Goal: Task Accomplishment & Management: Use online tool/utility

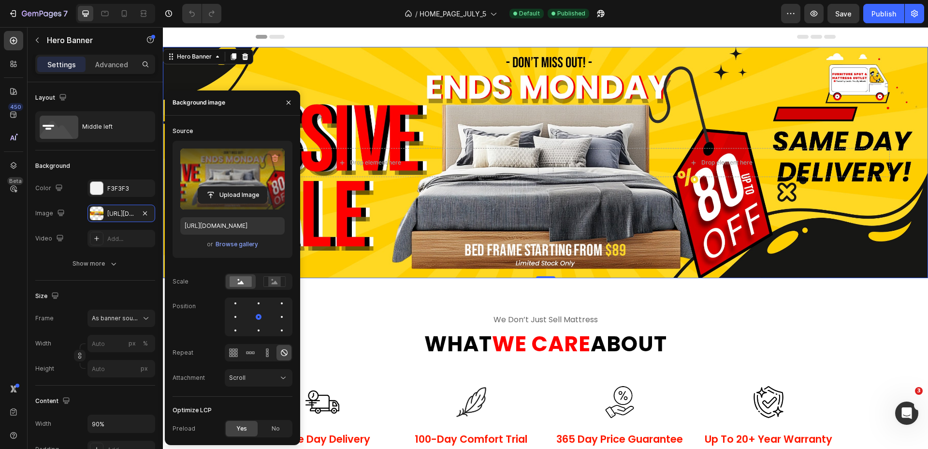
click at [277, 157] on icon "button" at bounding box center [275, 158] width 10 height 10
type input "100"
type input "Auto"
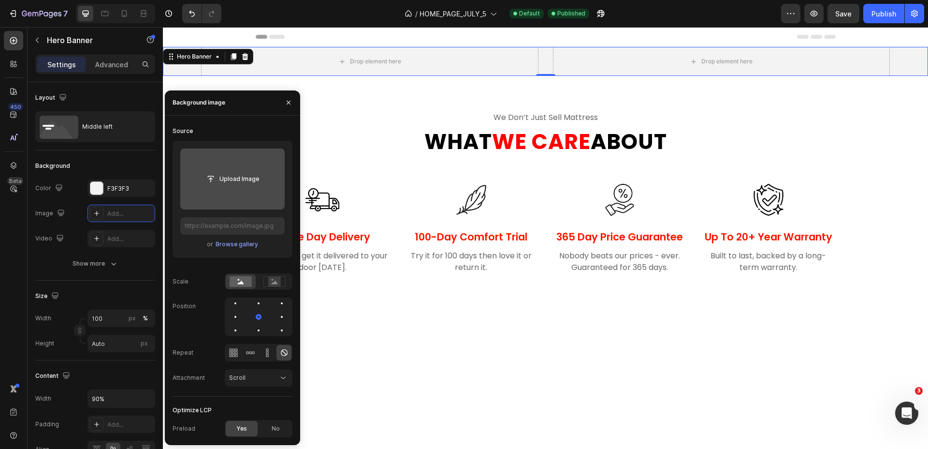
click at [240, 185] on input "file" at bounding box center [232, 179] width 69 height 16
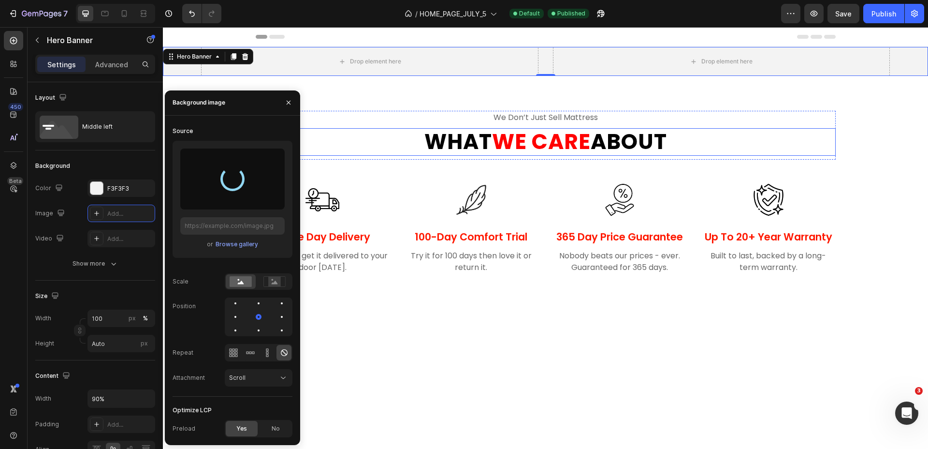
type input "[URL][DOMAIN_NAME]"
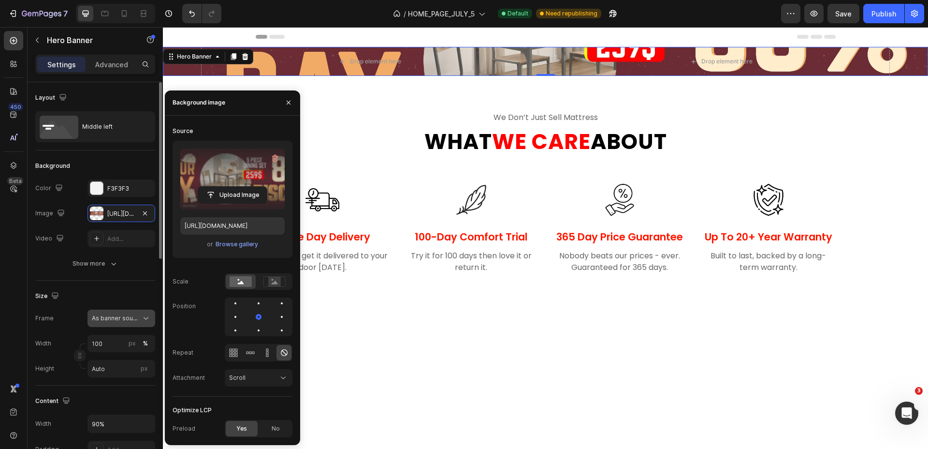
click at [121, 320] on span "As banner source" at bounding box center [115, 318] width 47 height 9
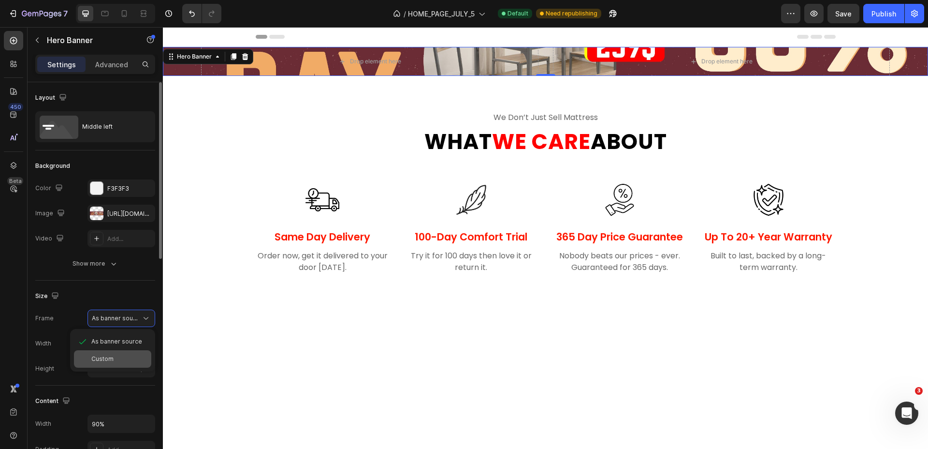
click at [112, 354] on div "Custom" at bounding box center [112, 358] width 77 height 17
click at [125, 316] on div "Custom" at bounding box center [115, 318] width 47 height 9
click at [120, 333] on div "As banner source" at bounding box center [112, 341] width 77 height 17
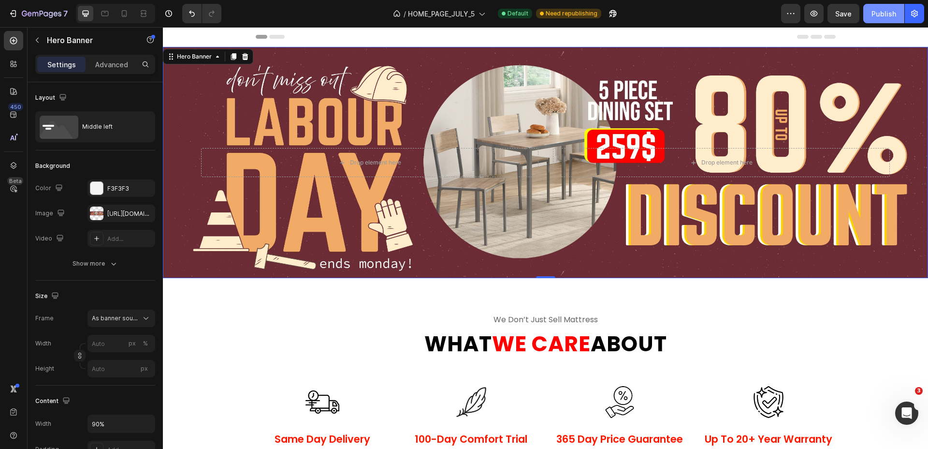
click at [875, 11] on div "Publish" at bounding box center [884, 14] width 25 height 10
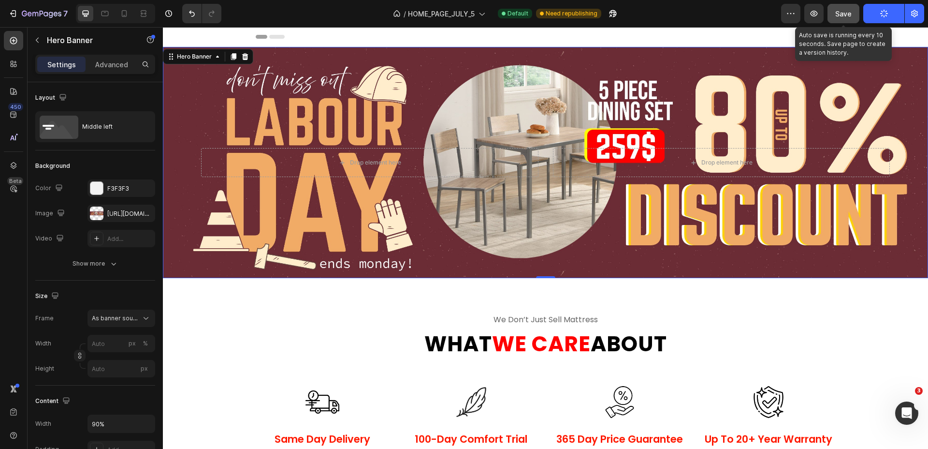
click at [857, 13] on button "Save" at bounding box center [844, 13] width 32 height 19
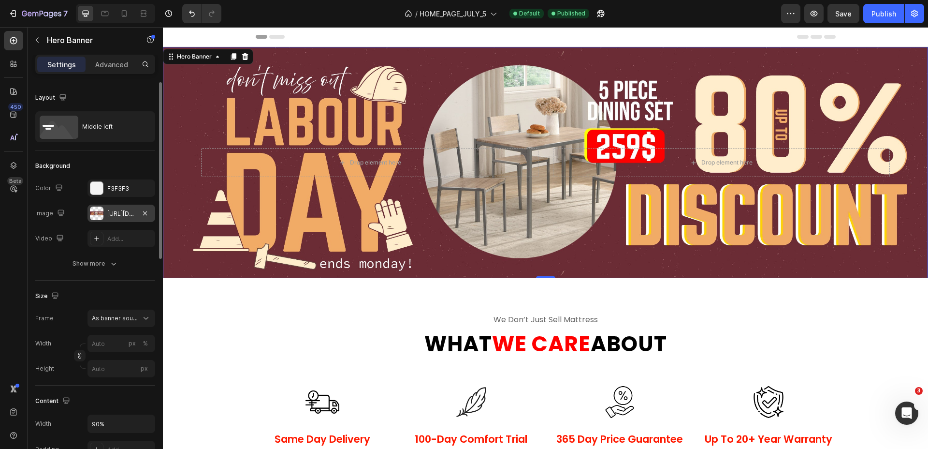
click at [143, 215] on icon "button" at bounding box center [145, 213] width 8 height 8
type input "100"
type input "Auto"
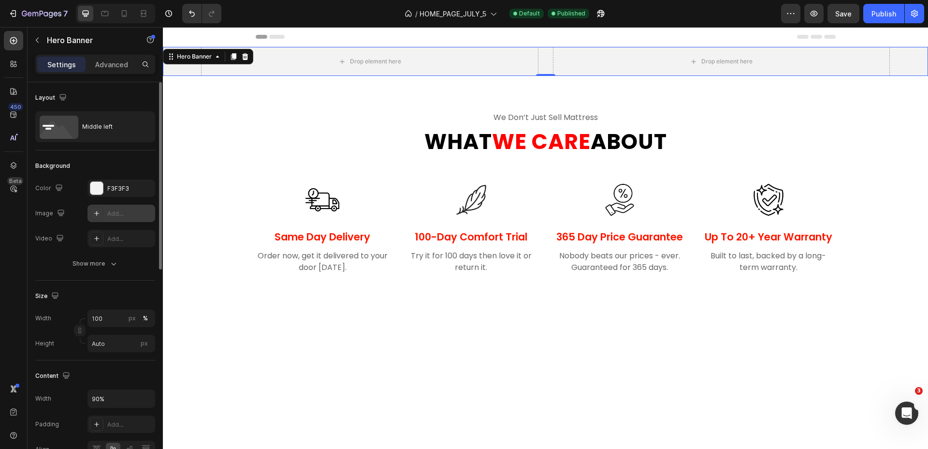
click at [118, 213] on div "Add..." at bounding box center [129, 213] width 45 height 9
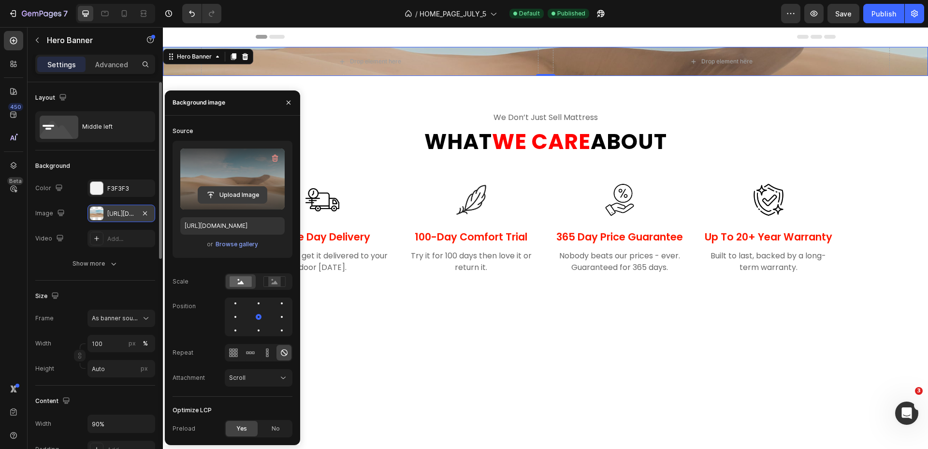
click at [233, 195] on input "file" at bounding box center [232, 195] width 69 height 16
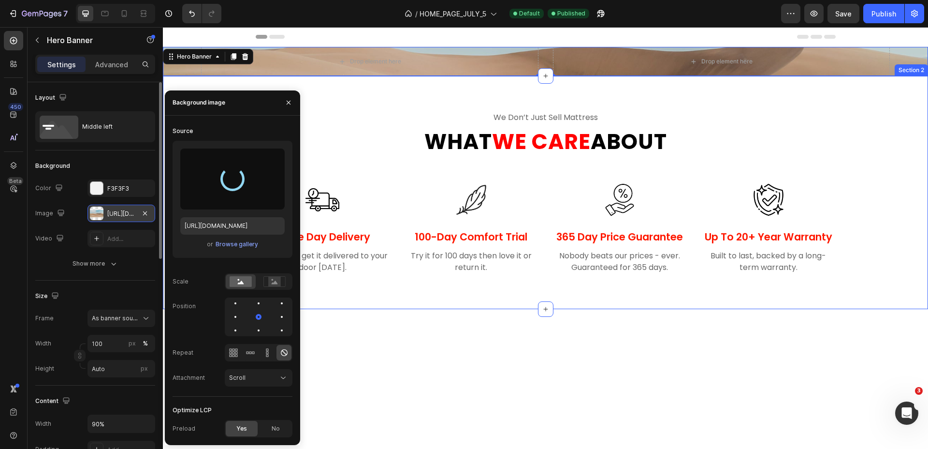
type input "[URL][DOMAIN_NAME]"
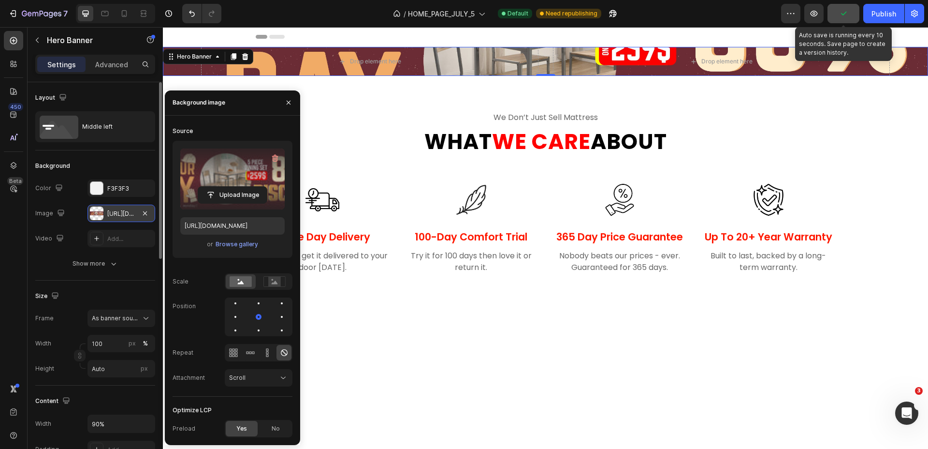
click at [844, 15] on icon "button" at bounding box center [844, 14] width 10 height 10
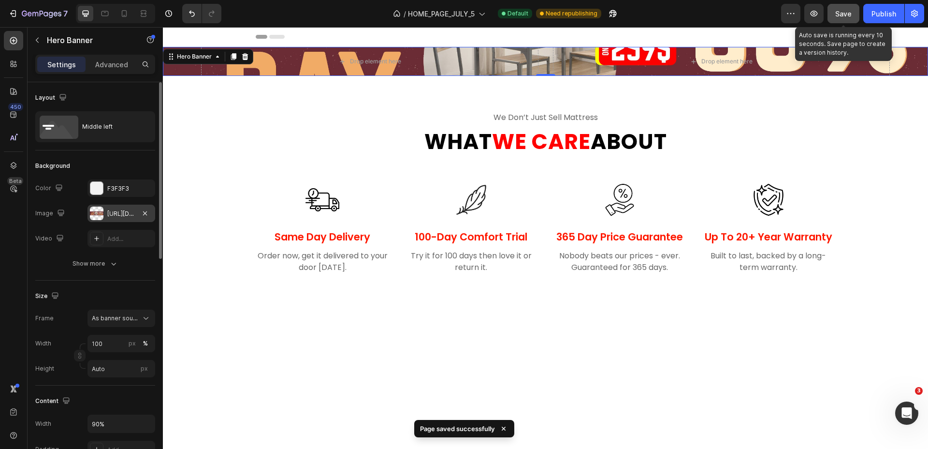
click at [844, 15] on span "Save" at bounding box center [844, 14] width 16 height 8
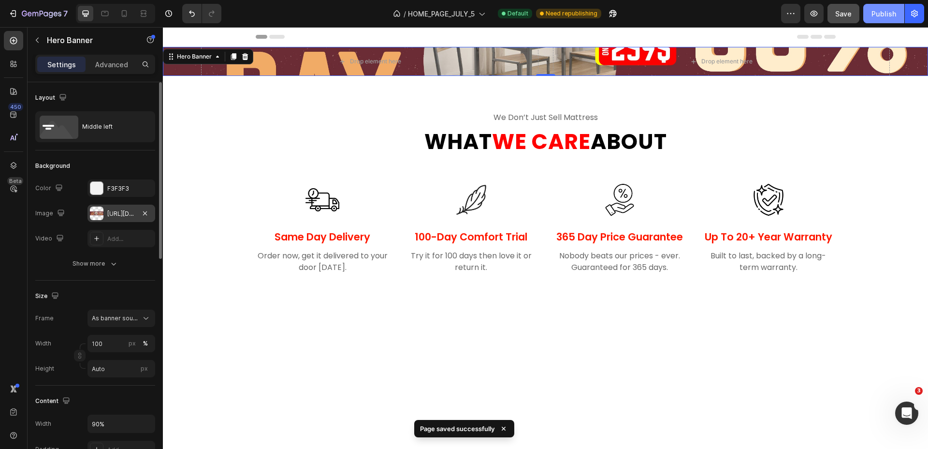
click at [872, 15] on button "Publish" at bounding box center [884, 13] width 41 height 19
click at [131, 315] on span "As banner source" at bounding box center [115, 318] width 47 height 9
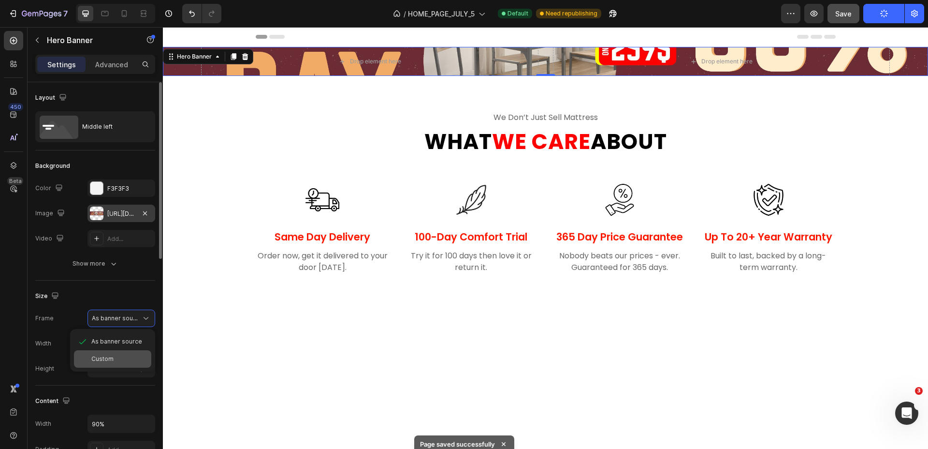
click at [114, 353] on div "Custom" at bounding box center [112, 358] width 77 height 17
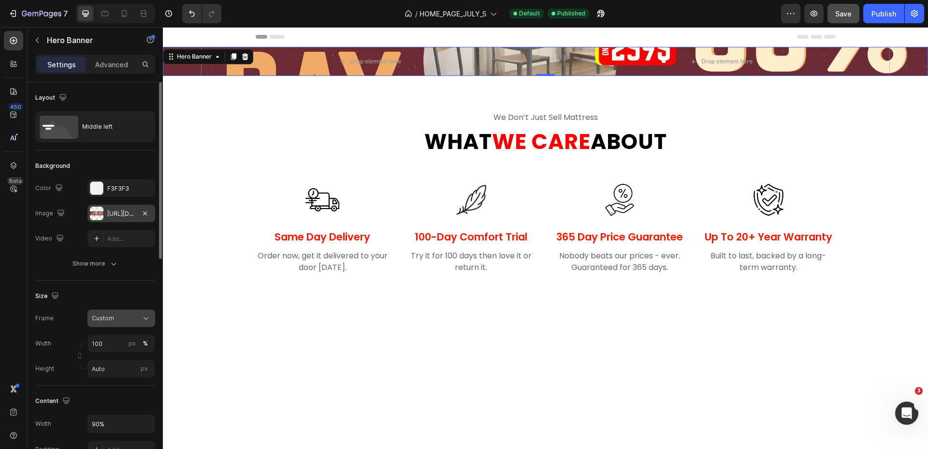
click at [120, 323] on div "Custom" at bounding box center [121, 318] width 59 height 10
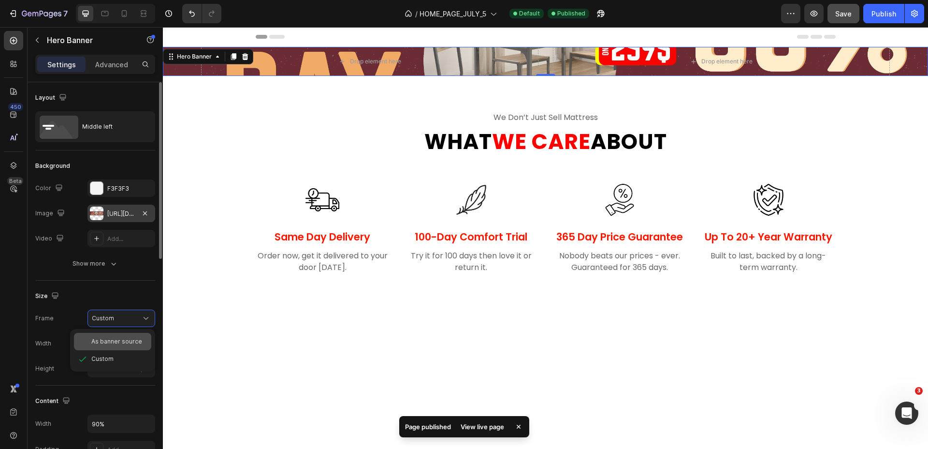
click at [118, 336] on div "As banner source" at bounding box center [112, 341] width 77 height 17
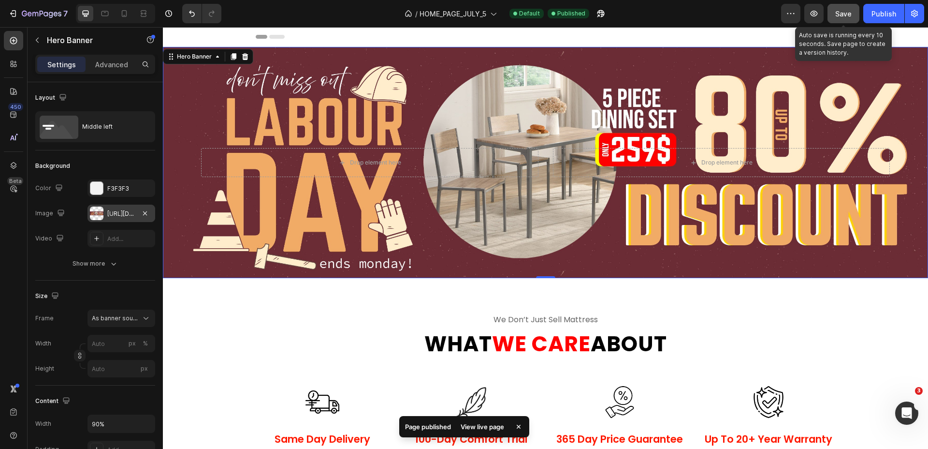
click at [829, 19] on button "Save" at bounding box center [844, 13] width 32 height 19
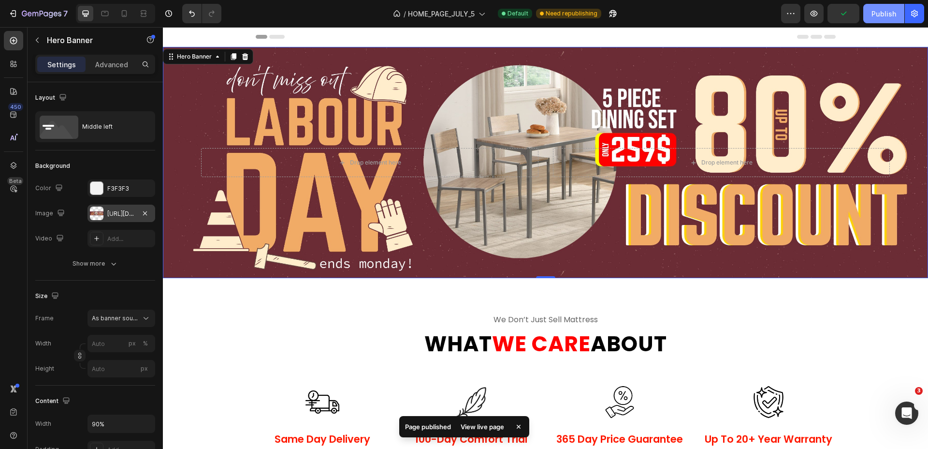
click at [888, 13] on div "Publish" at bounding box center [884, 14] width 25 height 10
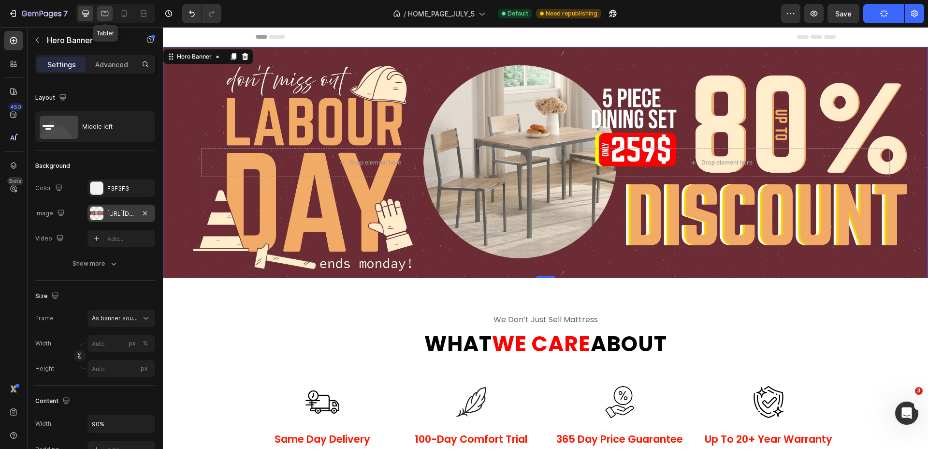
click at [110, 18] on div at bounding box center [104, 13] width 15 height 15
type input "100"
type input "700"
type input "100%"
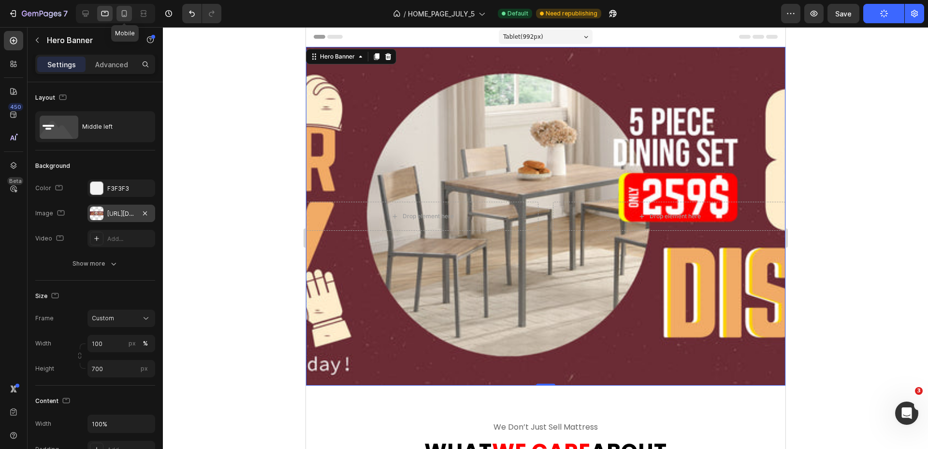
click at [120, 14] on icon at bounding box center [124, 14] width 10 height 10
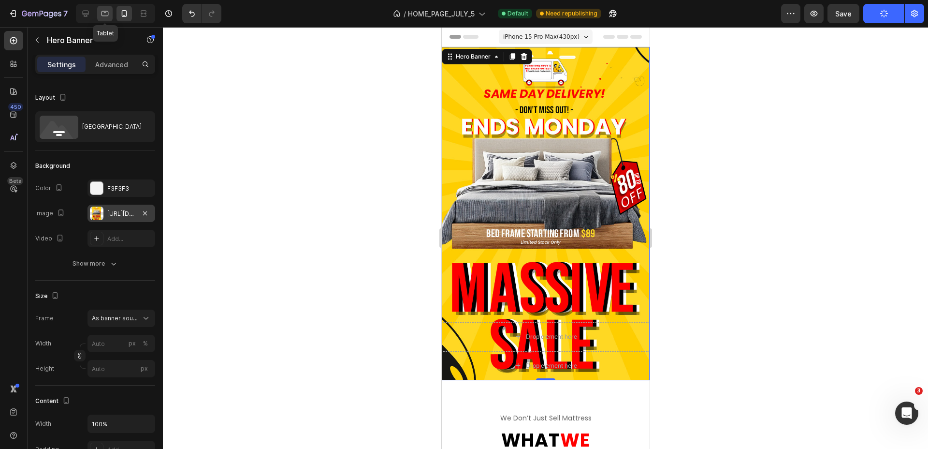
click at [99, 13] on div at bounding box center [104, 13] width 15 height 15
type input "100"
type input "700"
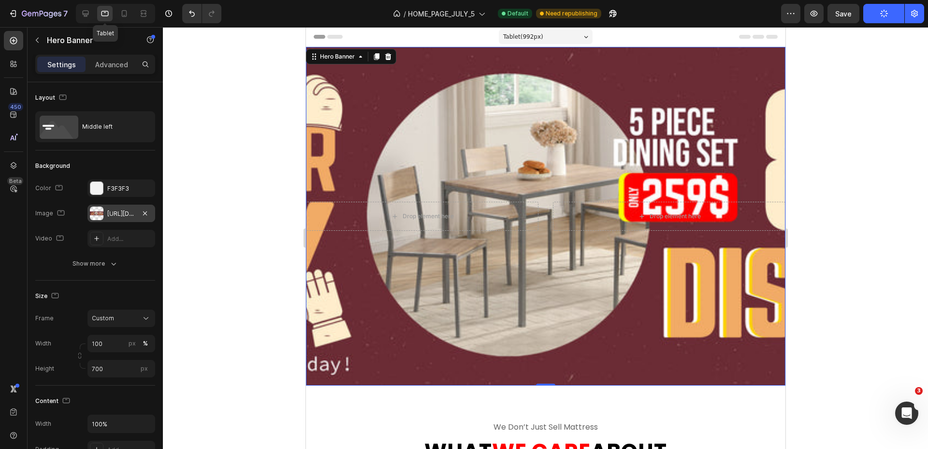
click at [591, 38] on div "Tablet ( 992 px)" at bounding box center [546, 36] width 94 height 15
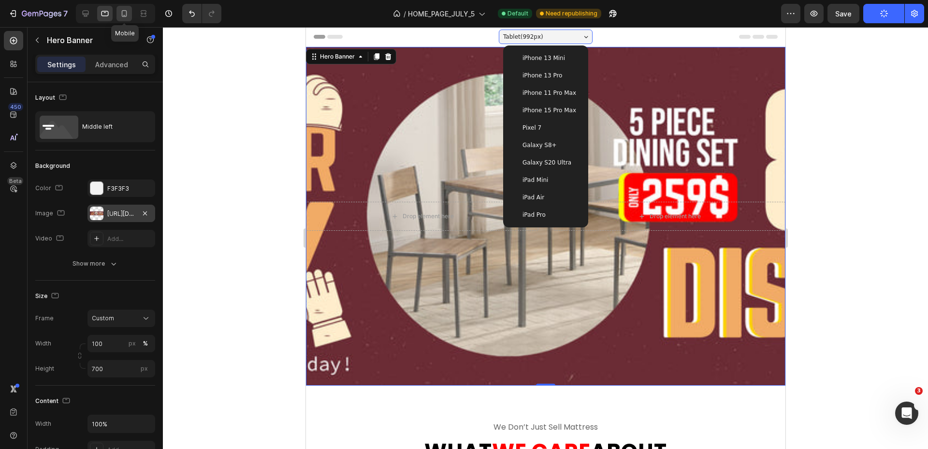
click at [119, 15] on icon at bounding box center [124, 14] width 10 height 10
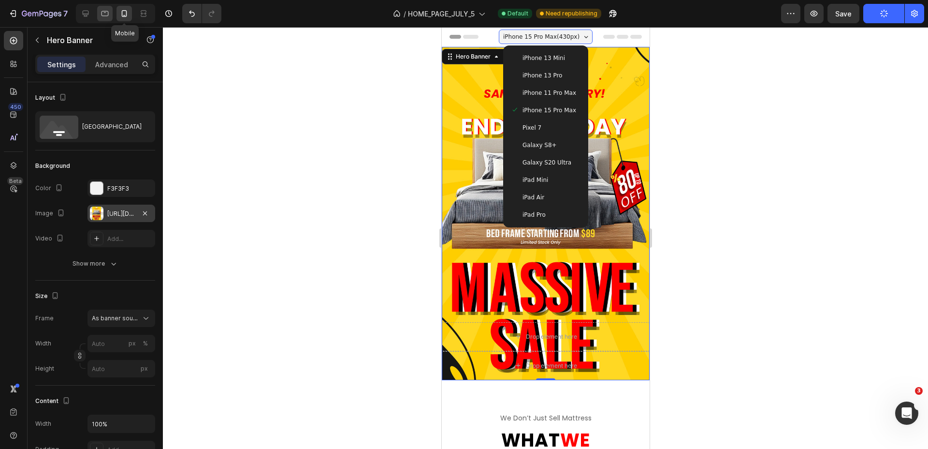
click at [105, 15] on icon at bounding box center [105, 14] width 10 height 10
type input "100"
type input "700"
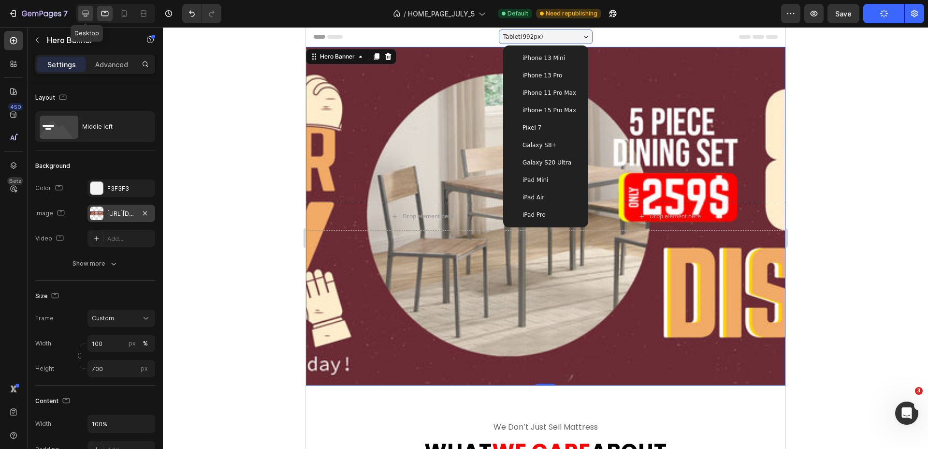
click at [90, 16] on icon at bounding box center [86, 14] width 10 height 10
type input "90%"
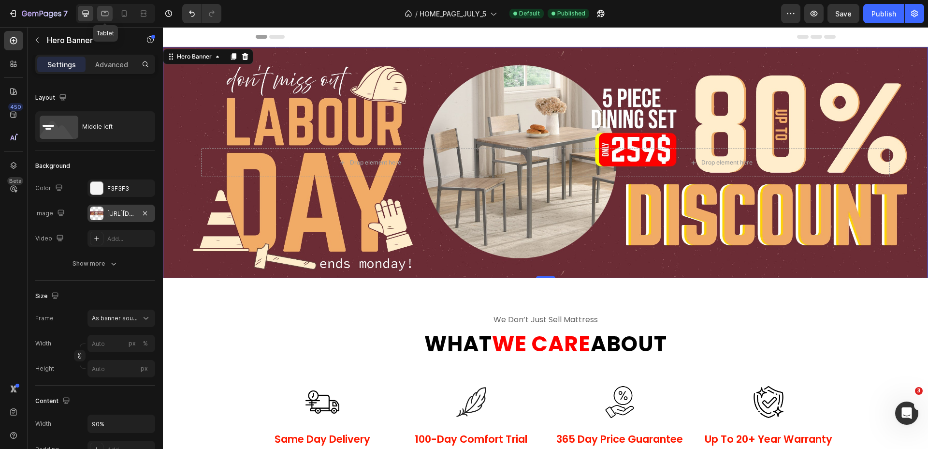
click at [102, 15] on icon at bounding box center [105, 14] width 10 height 10
type input "100"
type input "700"
type input "100%"
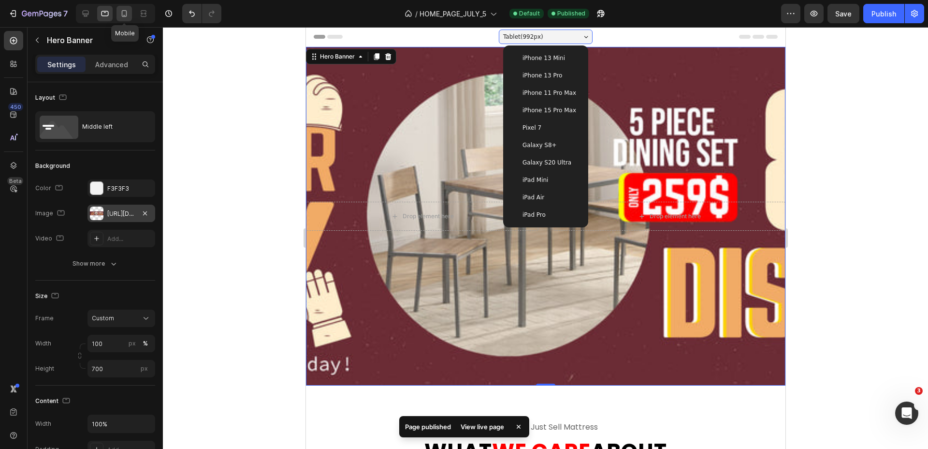
click at [130, 14] on div at bounding box center [124, 13] width 15 height 15
type input "[URL][DOMAIN_NAME]"
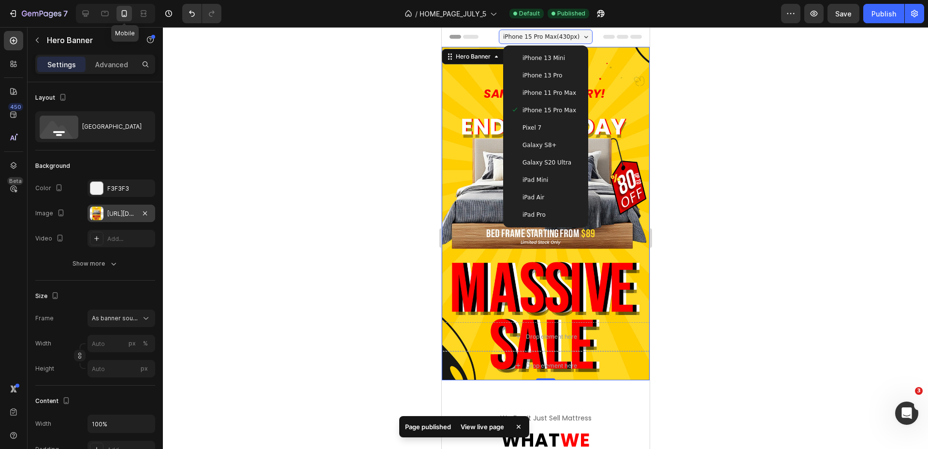
click at [100, 211] on div at bounding box center [97, 213] width 14 height 14
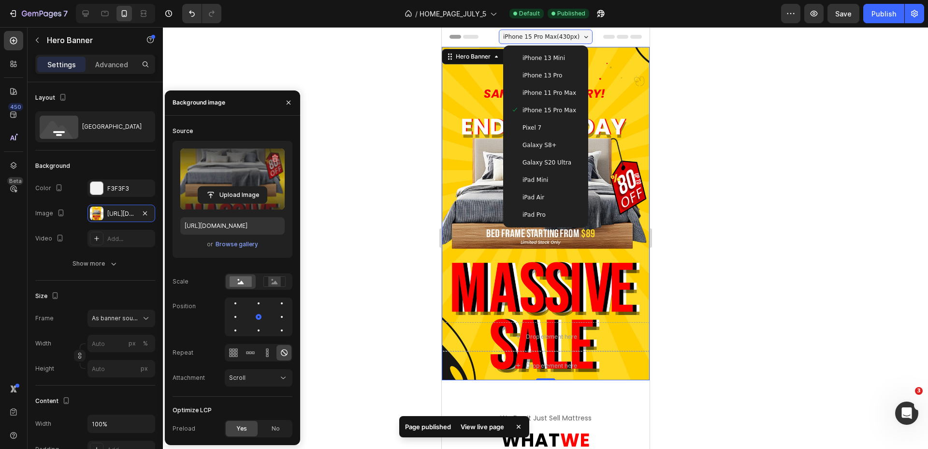
click at [255, 177] on label at bounding box center [232, 178] width 104 height 61
click at [255, 187] on input "file" at bounding box center [232, 195] width 69 height 16
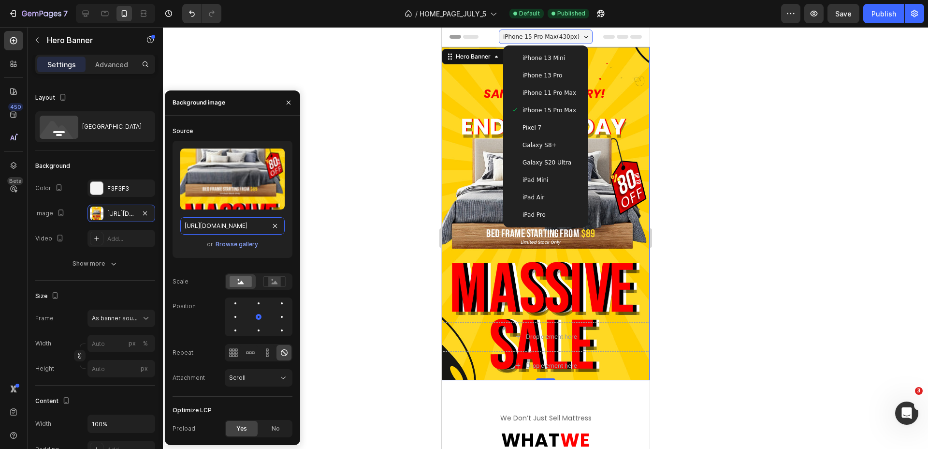
click at [236, 224] on input "[URL][DOMAIN_NAME]" at bounding box center [232, 225] width 104 height 17
click at [90, 11] on icon at bounding box center [86, 14] width 10 height 10
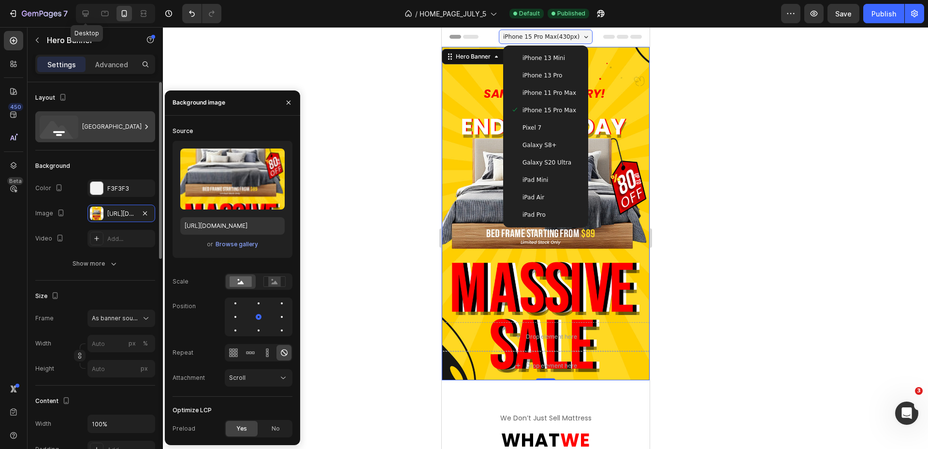
type input "90%"
type input "[URL][DOMAIN_NAME]"
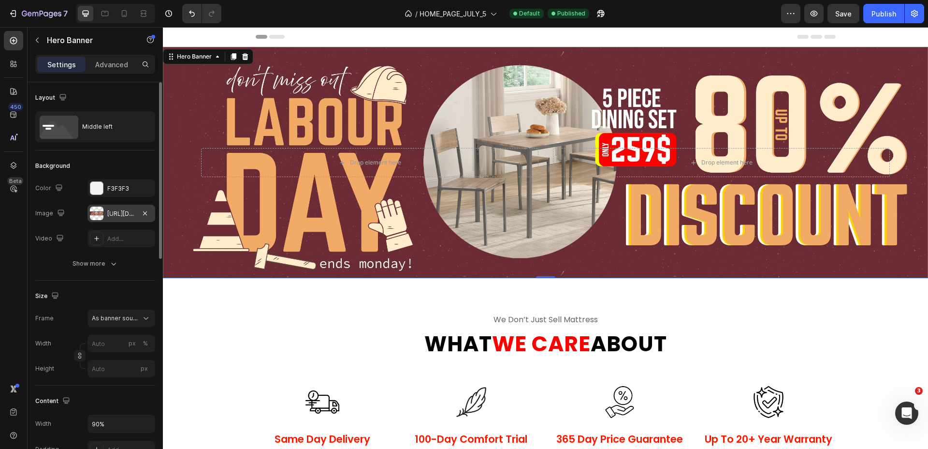
click at [118, 213] on div "[URL][DOMAIN_NAME]" at bounding box center [121, 213] width 28 height 9
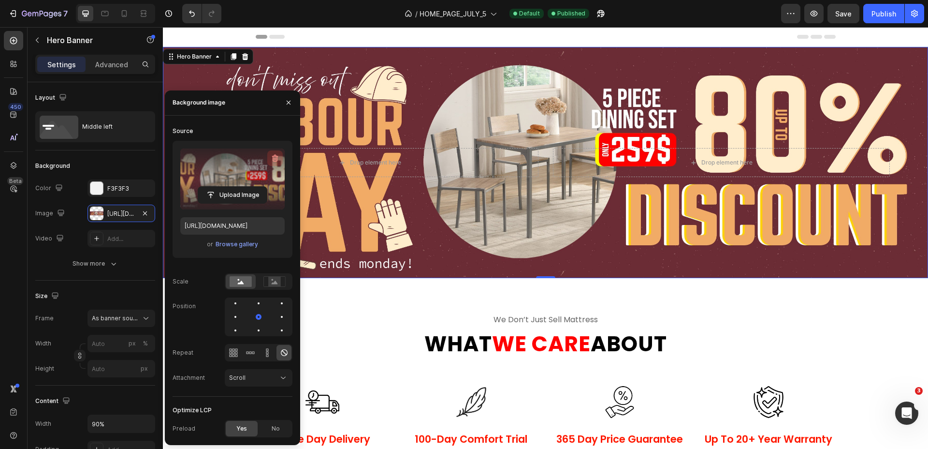
click at [277, 161] on icon "button" at bounding box center [275, 157] width 6 height 7
type input "100"
type input "Auto"
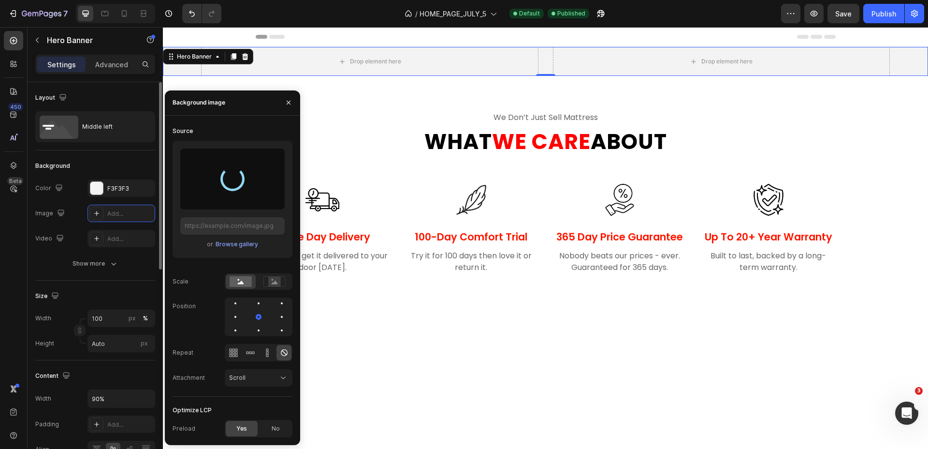
type input "[URL][DOMAIN_NAME]"
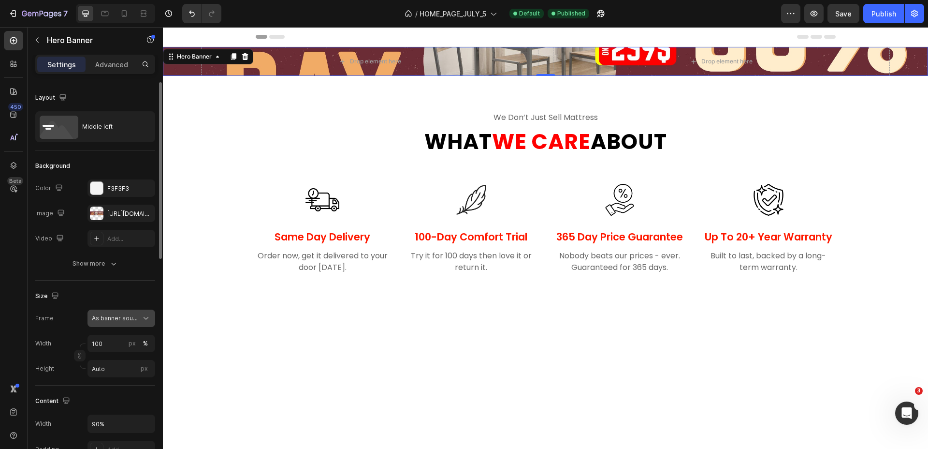
click at [122, 320] on span "As banner source" at bounding box center [115, 318] width 47 height 9
drag, startPoint x: 119, startPoint y: 355, endPoint x: 118, endPoint y: 347, distance: 7.8
click at [118, 355] on div "Custom" at bounding box center [119, 358] width 56 height 9
click at [118, 322] on div "Custom" at bounding box center [115, 318] width 47 height 9
click at [118, 339] on span "As banner source" at bounding box center [116, 341] width 51 height 9
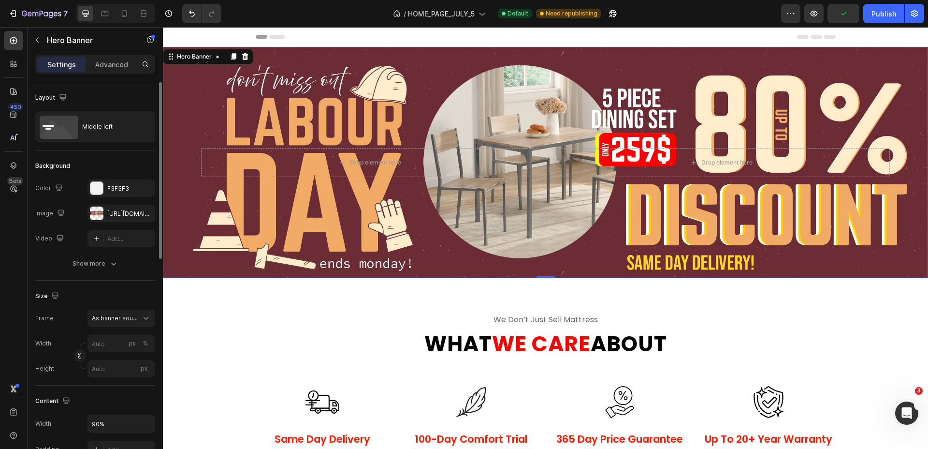
click at [841, 13] on icon "button" at bounding box center [844, 14] width 10 height 10
click at [882, 13] on div "Publish" at bounding box center [884, 14] width 25 height 10
click at [130, 15] on div at bounding box center [124, 13] width 15 height 15
type input "100%"
type input "[URL][DOMAIN_NAME]"
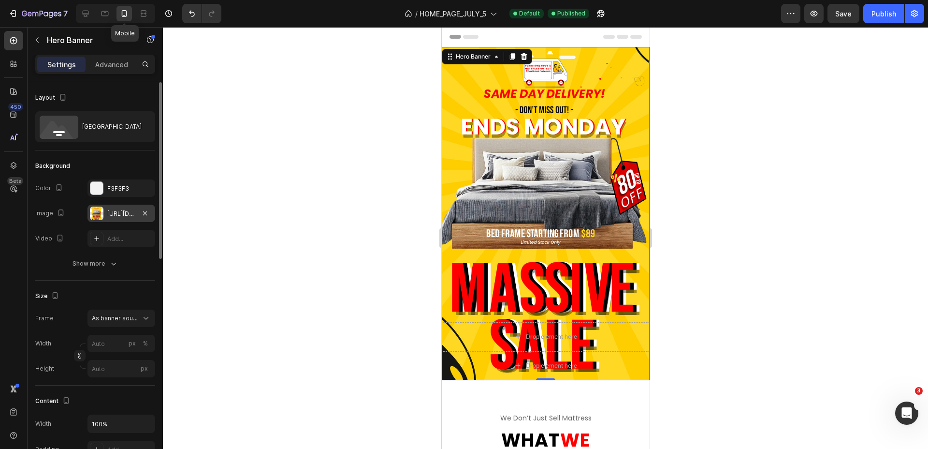
click at [120, 214] on div "[URL][DOMAIN_NAME]" at bounding box center [121, 213] width 28 height 9
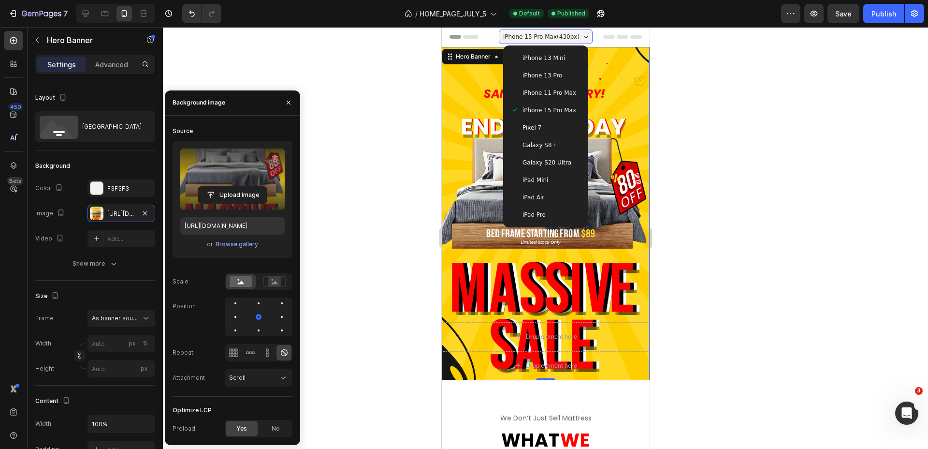
click at [229, 174] on label at bounding box center [232, 178] width 104 height 61
click at [229, 187] on input "file" at bounding box center [232, 195] width 69 height 16
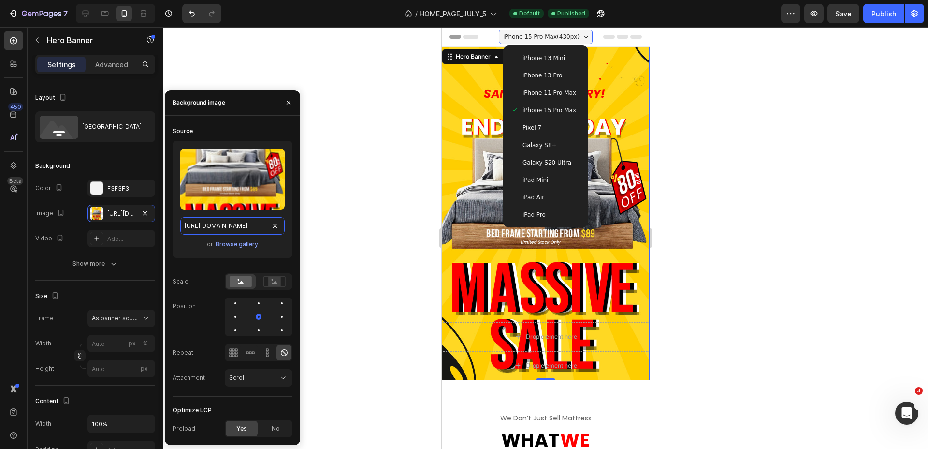
click at [222, 224] on input "[URL][DOMAIN_NAME]" at bounding box center [232, 225] width 104 height 17
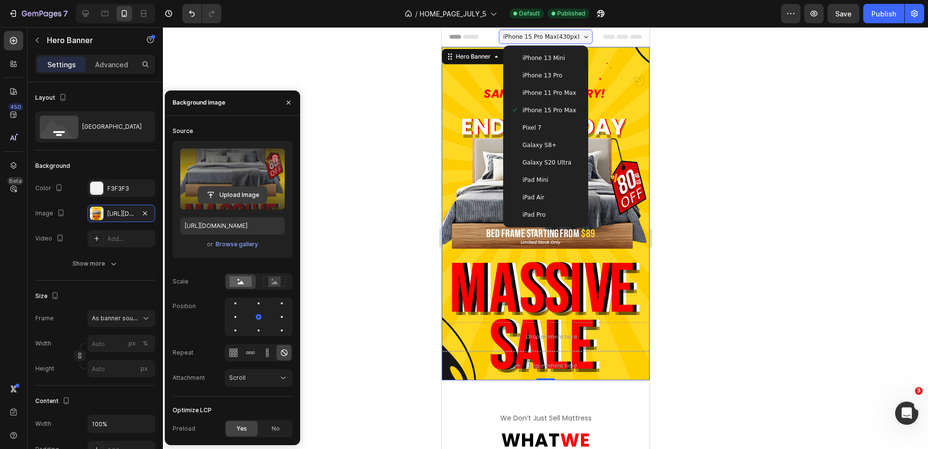
click at [243, 195] on input "file" at bounding box center [232, 195] width 69 height 16
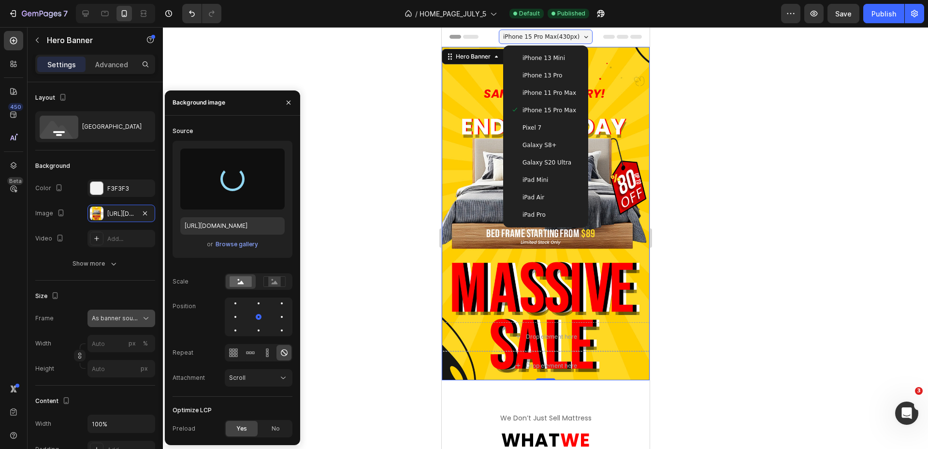
click at [134, 314] on span "As banner source" at bounding box center [115, 318] width 47 height 9
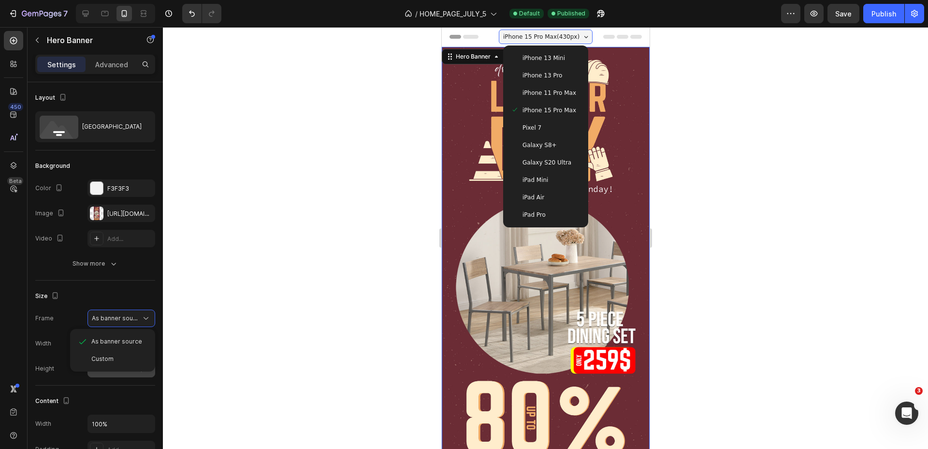
click at [105, 363] on div "Custom" at bounding box center [112, 358] width 77 height 17
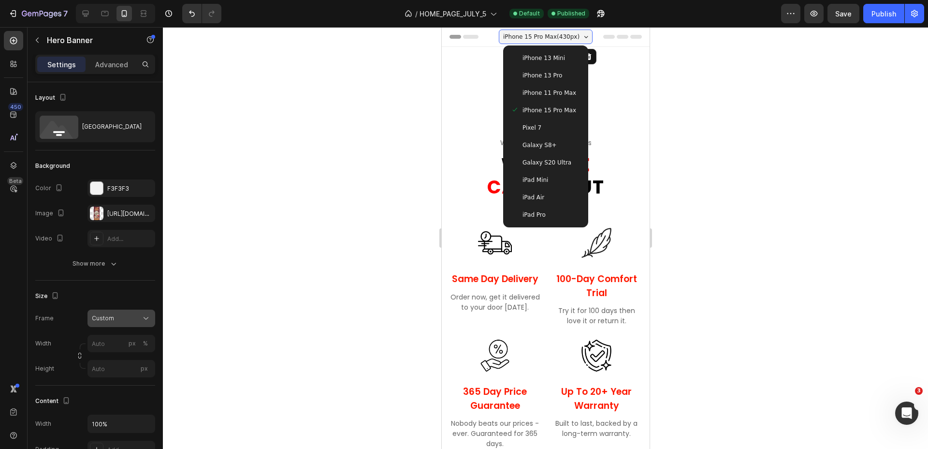
click at [138, 321] on div "Custom" at bounding box center [115, 318] width 47 height 9
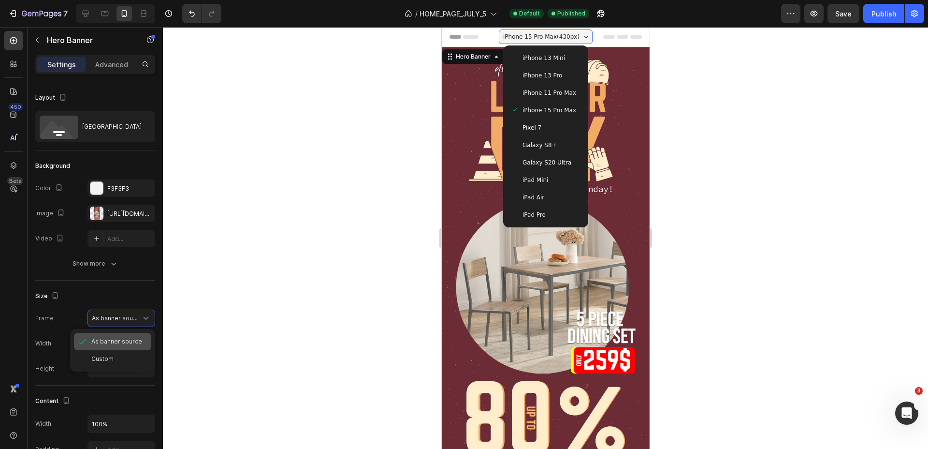
click at [134, 336] on div "As banner source" at bounding box center [112, 341] width 77 height 17
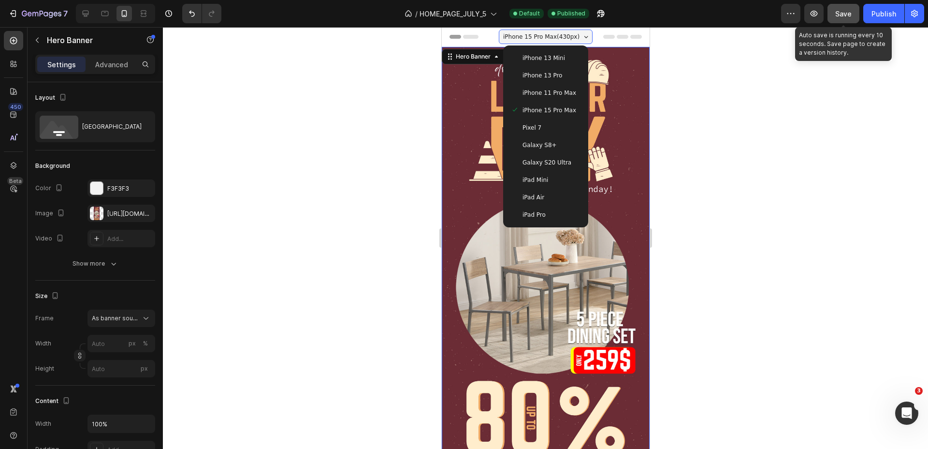
click at [845, 19] on button "Save" at bounding box center [844, 13] width 32 height 19
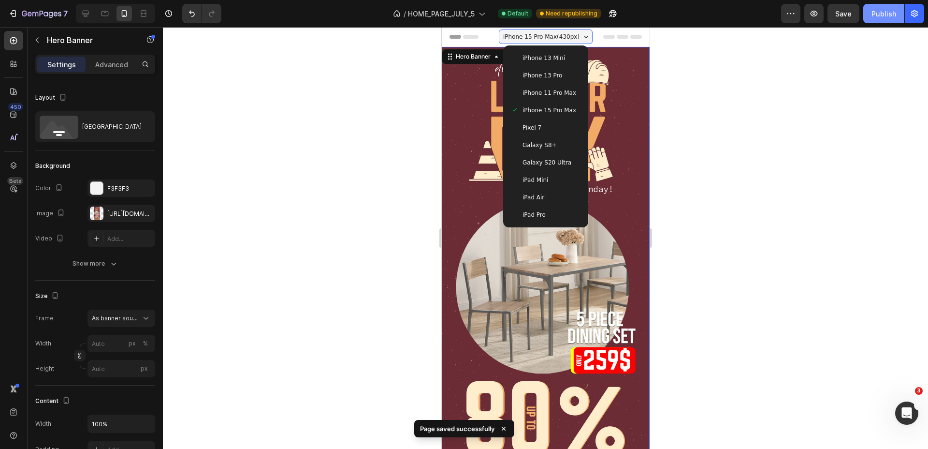
click at [894, 12] on div "Publish" at bounding box center [884, 14] width 25 height 10
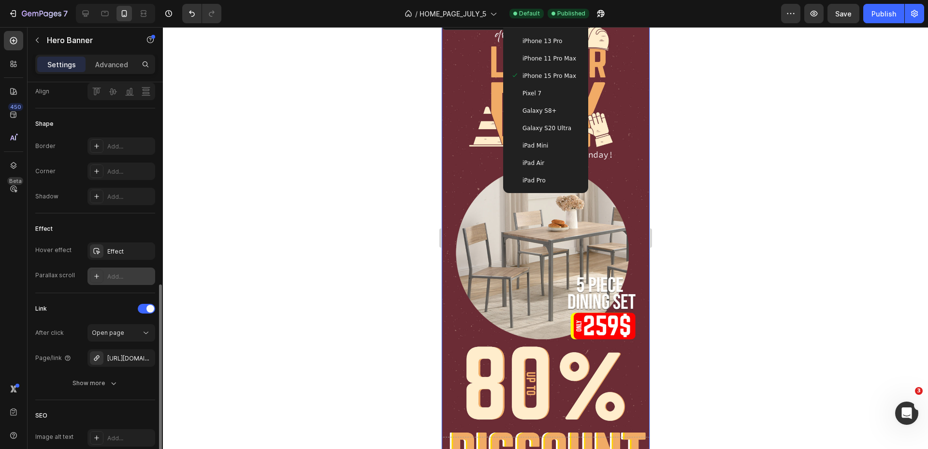
scroll to position [486, 0]
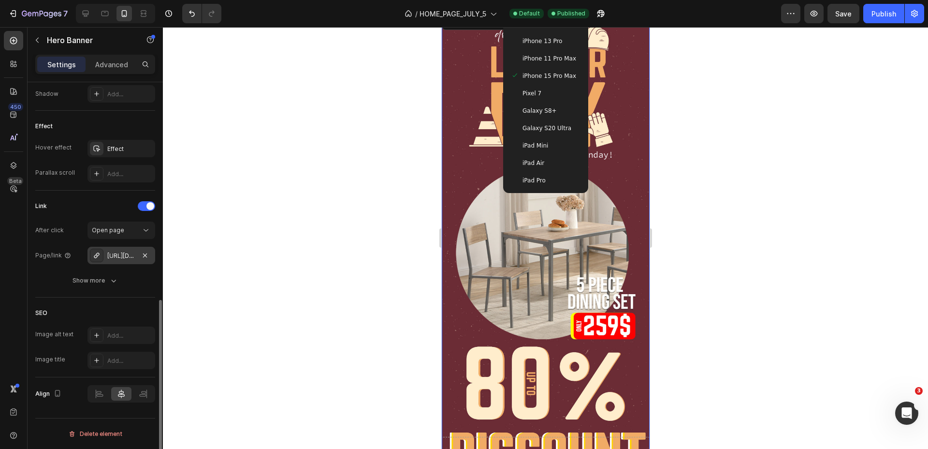
click at [119, 257] on div "[URL][DOMAIN_NAME]" at bounding box center [121, 255] width 28 height 9
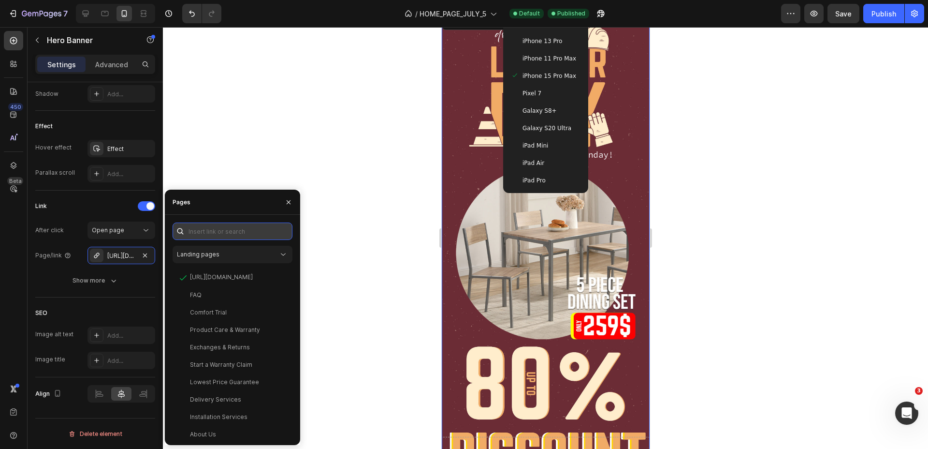
click at [223, 224] on input "text" at bounding box center [233, 230] width 120 height 17
paste input "[URL][DOMAIN_NAME]"
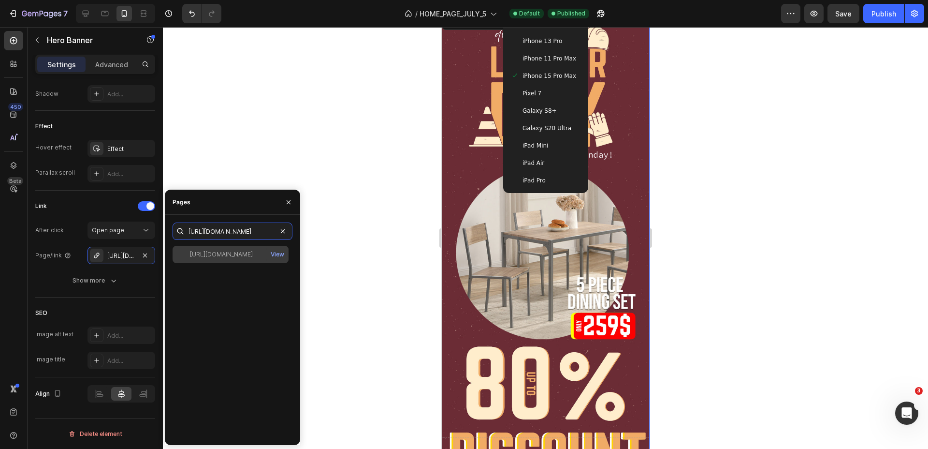
type input "[URL][DOMAIN_NAME]"
click at [225, 252] on div "[URL][DOMAIN_NAME]" at bounding box center [221, 254] width 63 height 9
click at [91, 12] on div at bounding box center [85, 13] width 15 height 15
type input "90%"
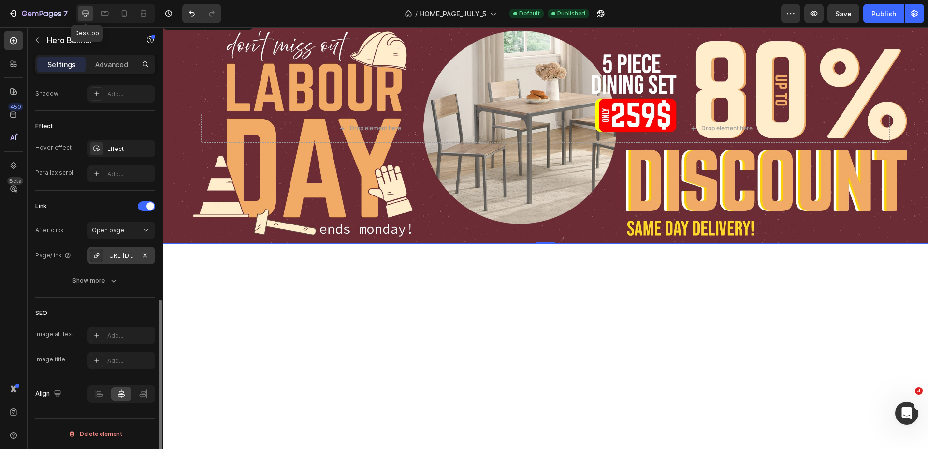
click at [116, 256] on div "[URL][DOMAIN_NAME]" at bounding box center [121, 255] width 28 height 9
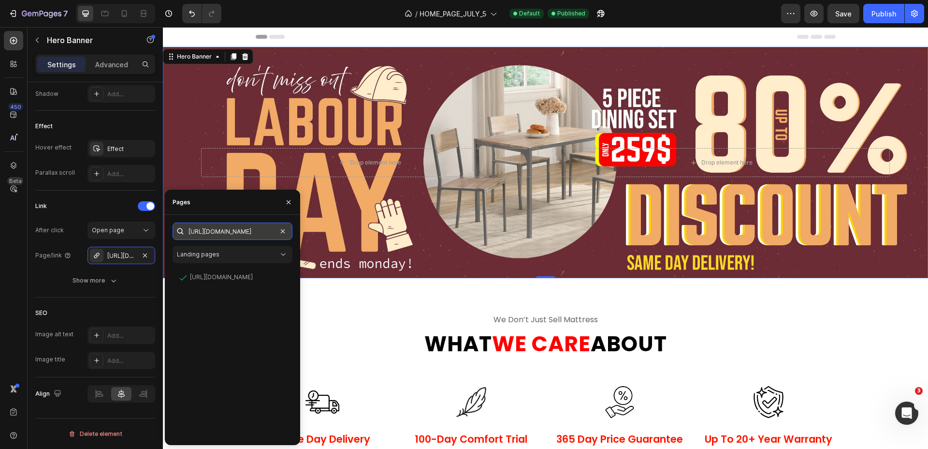
click at [254, 232] on input "[URL][DOMAIN_NAME]" at bounding box center [233, 230] width 120 height 17
click at [879, 15] on div "Publish" at bounding box center [884, 14] width 25 height 10
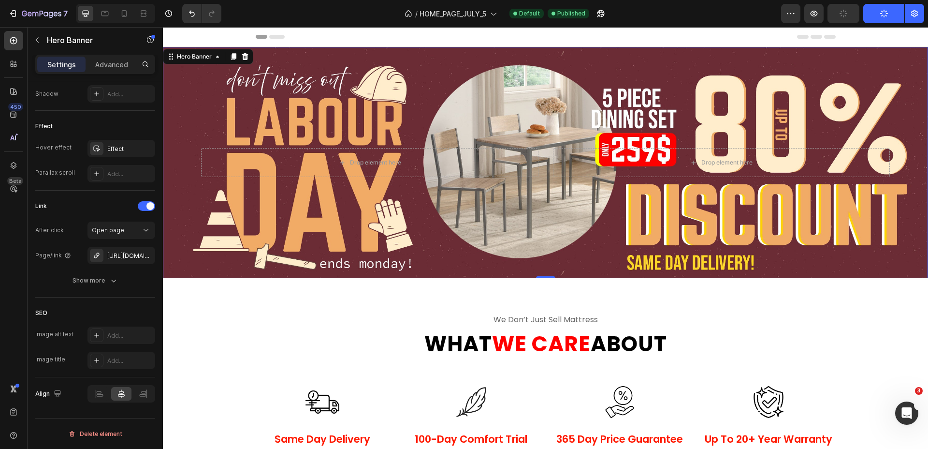
scroll to position [0, 0]
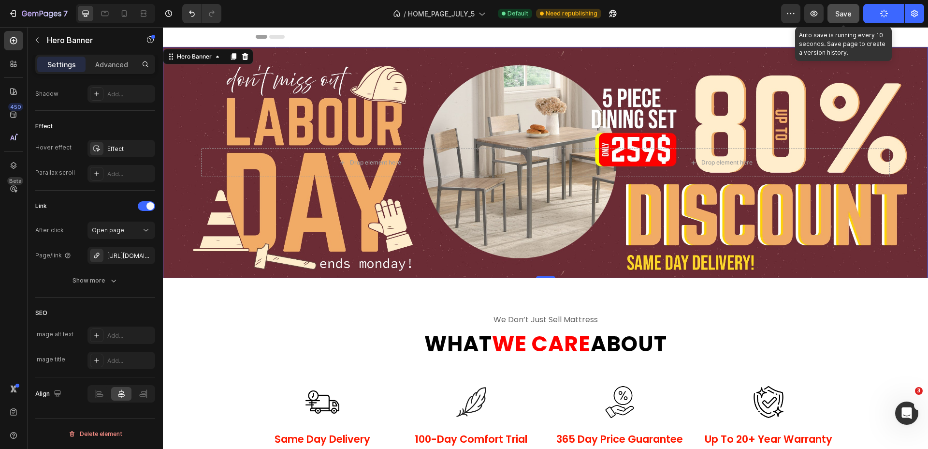
click at [851, 10] on span "Save" at bounding box center [844, 14] width 16 height 8
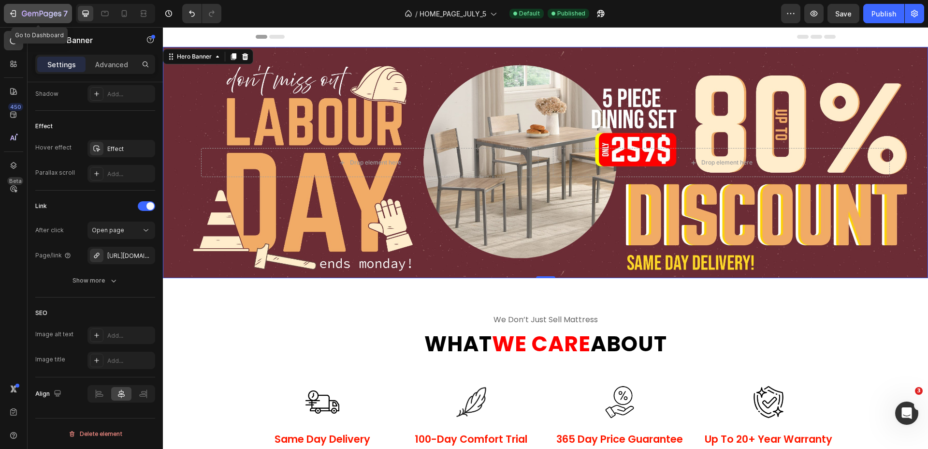
click at [32, 13] on icon "button" at bounding box center [35, 14] width 6 height 4
